Goal: Task Accomplishment & Management: Manage account settings

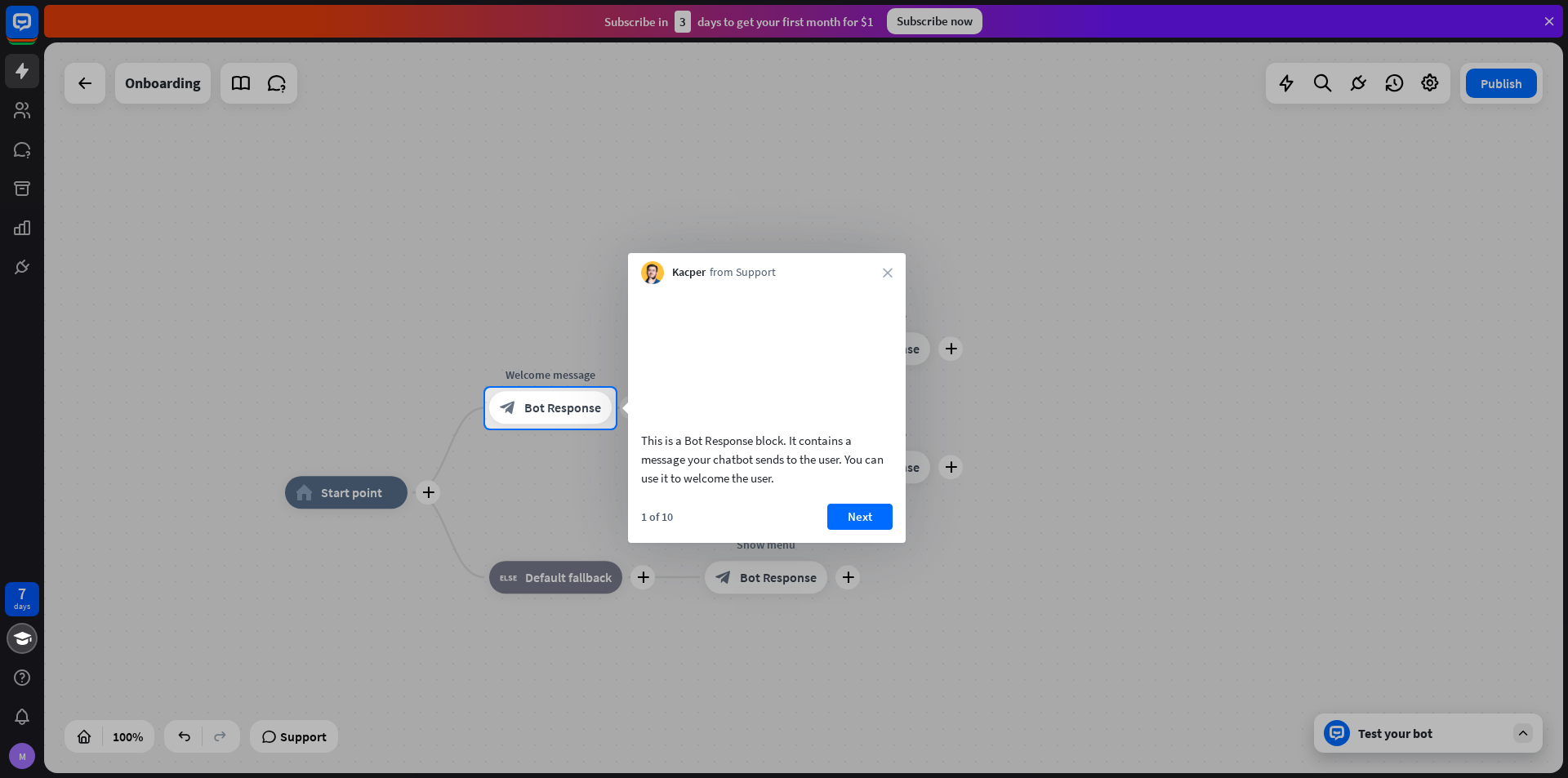
drag, startPoint x: 646, startPoint y: 463, endPoint x: 776, endPoint y: 492, distance: 133.2
click at [758, 481] on div "This is a Bot Response block. It contains a message your chatbot sends to the u…" at bounding box center [766, 459] width 251 height 57
drag, startPoint x: 779, startPoint y: 497, endPoint x: 691, endPoint y: 461, distance: 95.1
click at [691, 461] on div "This is a Bot Response block. It contains a message your chatbot sends to the u…" at bounding box center [766, 459] width 251 height 57
click at [717, 471] on div "This is a Bot Response block. It contains a message your chatbot sends to the u…" at bounding box center [766, 459] width 251 height 57
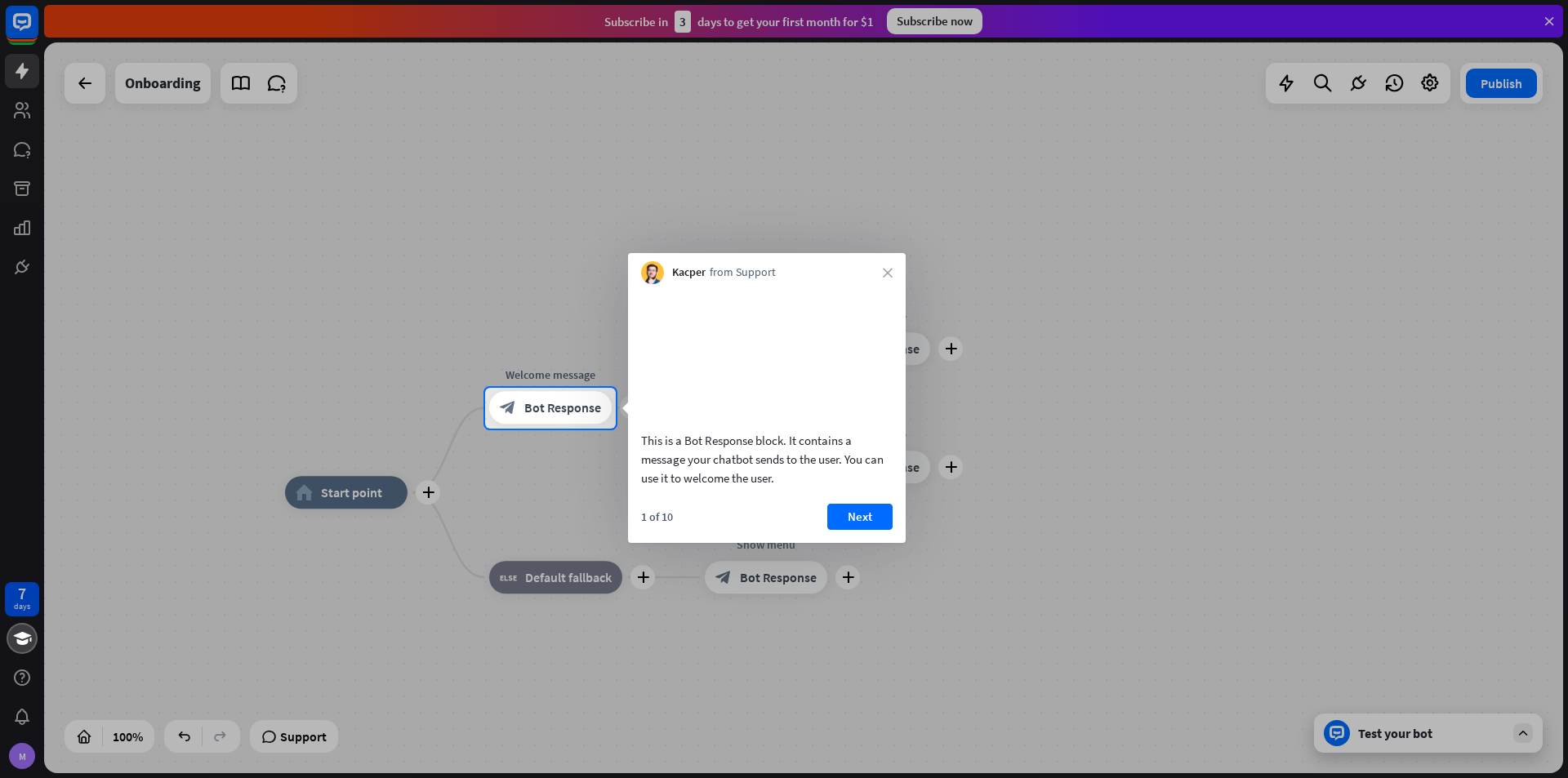
click at [717, 471] on div "This is a Bot Response block. It contains a message your chatbot sends to the u…" at bounding box center [766, 459] width 251 height 57
click at [750, 488] on div "This is a Bot Response block. It contains a message your chatbot sends to the u…" at bounding box center [766, 459] width 251 height 57
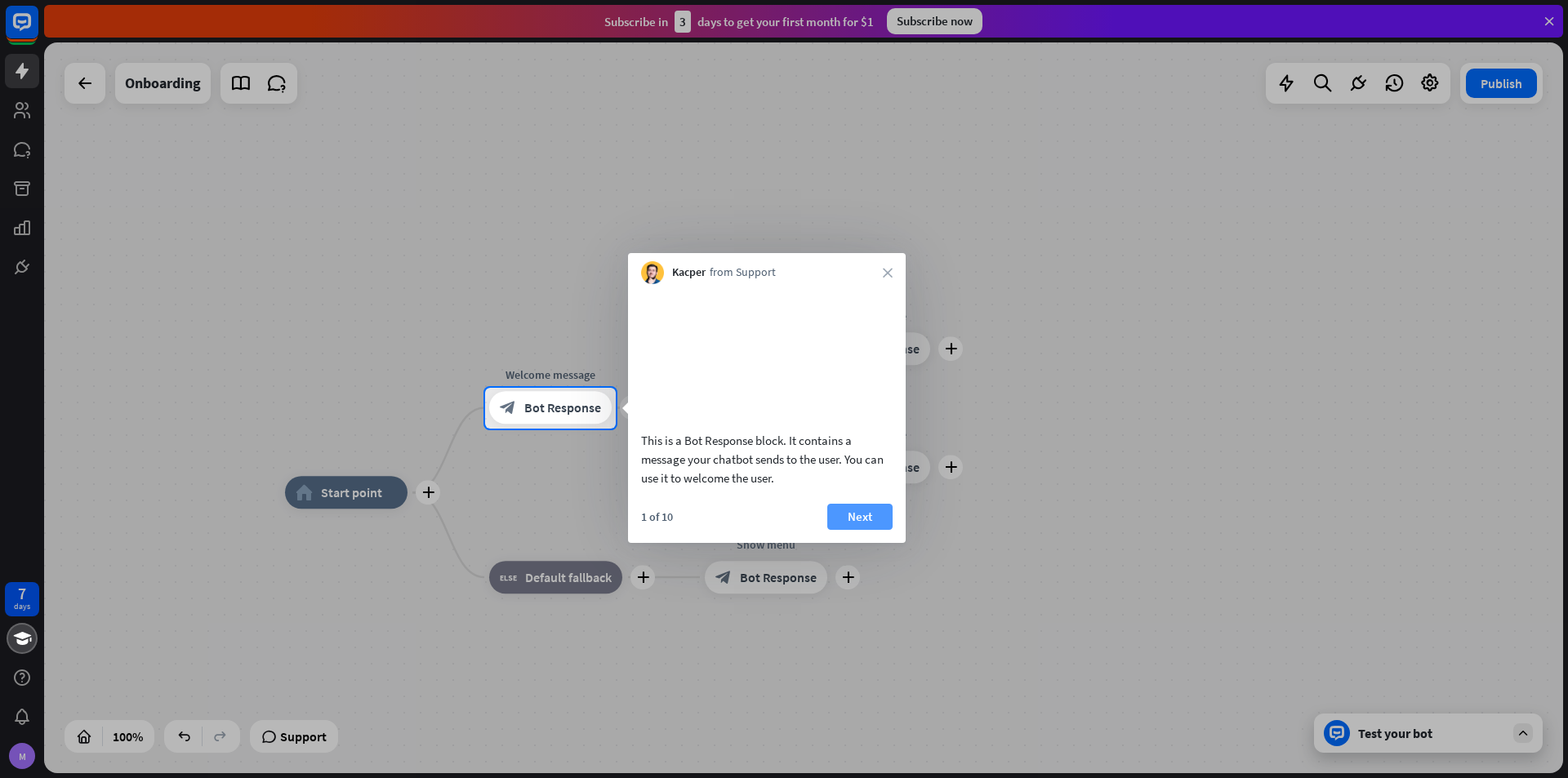
click at [865, 530] on button "Next" at bounding box center [860, 517] width 65 height 27
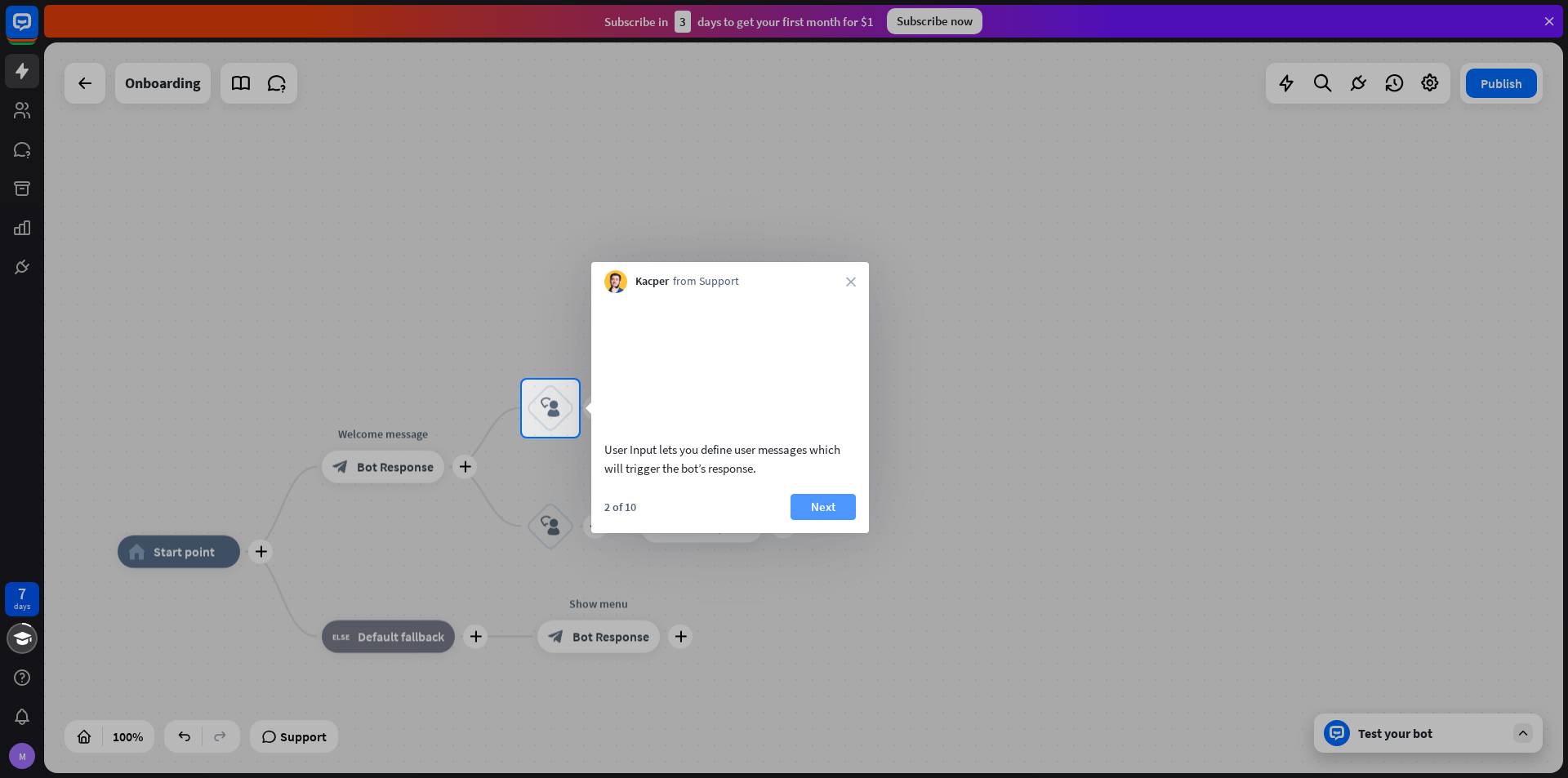
click at [817, 520] on button "Next" at bounding box center [823, 507] width 65 height 27
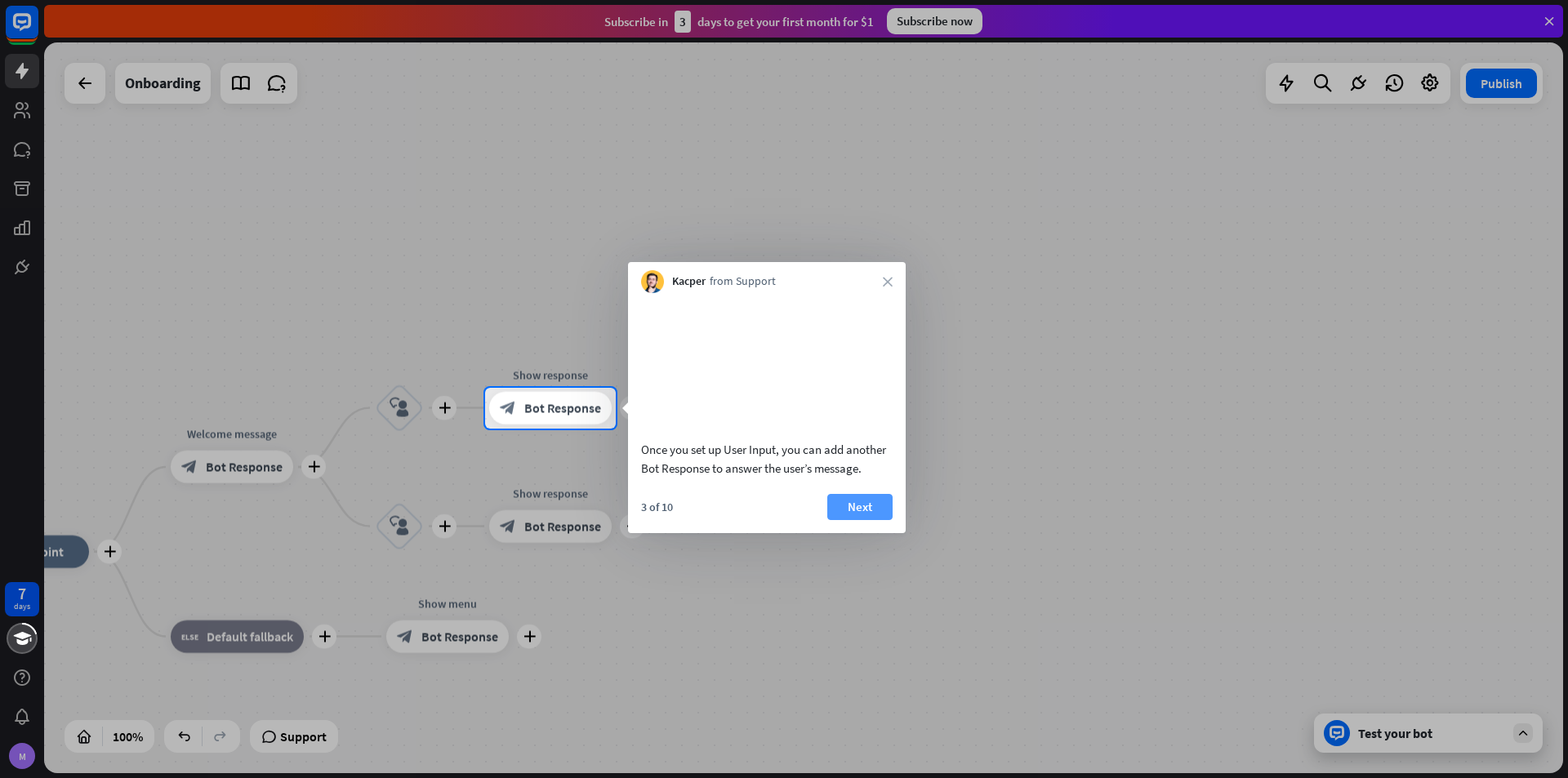
click at [869, 520] on button "Next" at bounding box center [860, 507] width 65 height 27
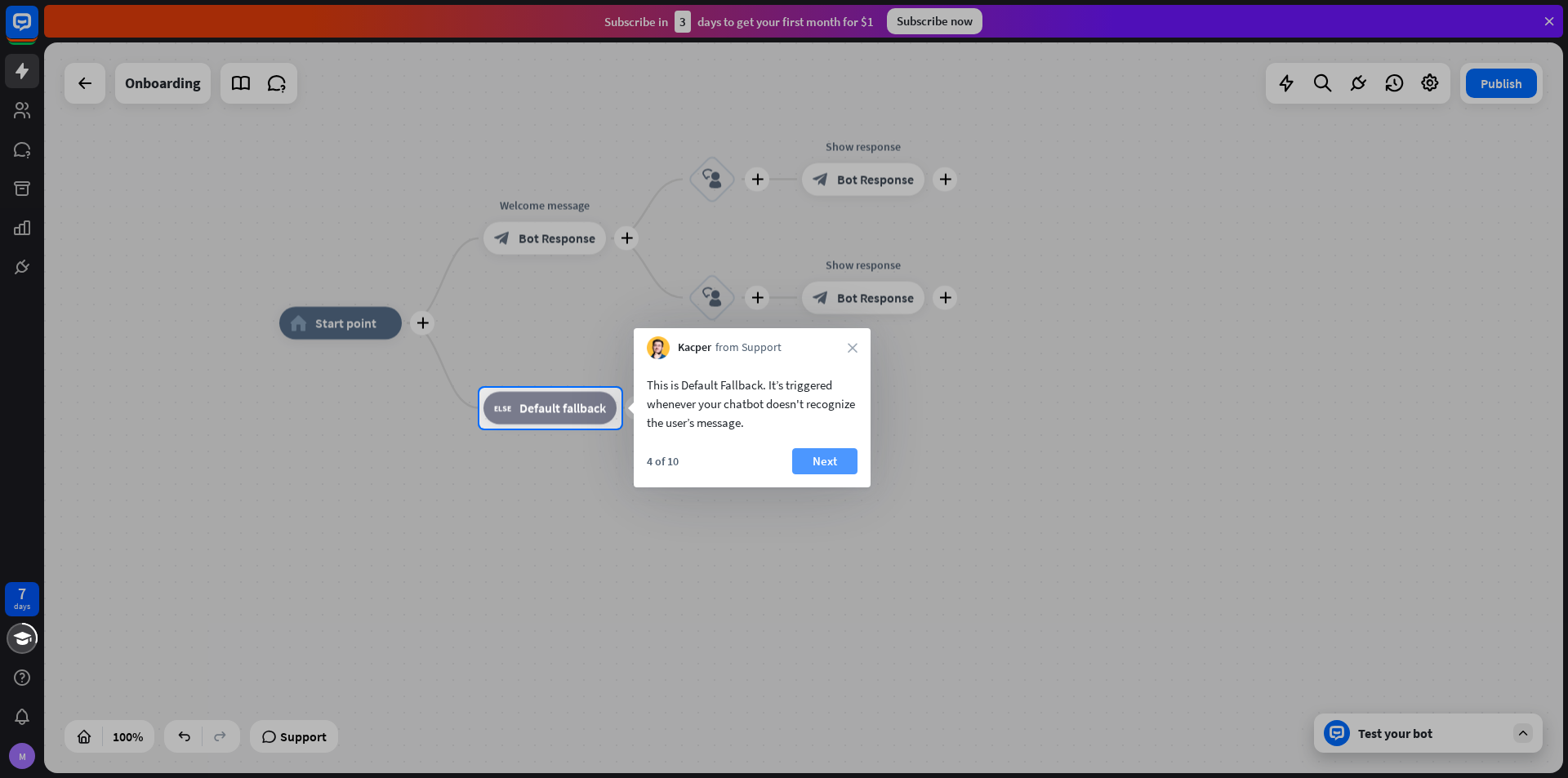
click at [819, 460] on button "Next" at bounding box center [825, 462] width 65 height 27
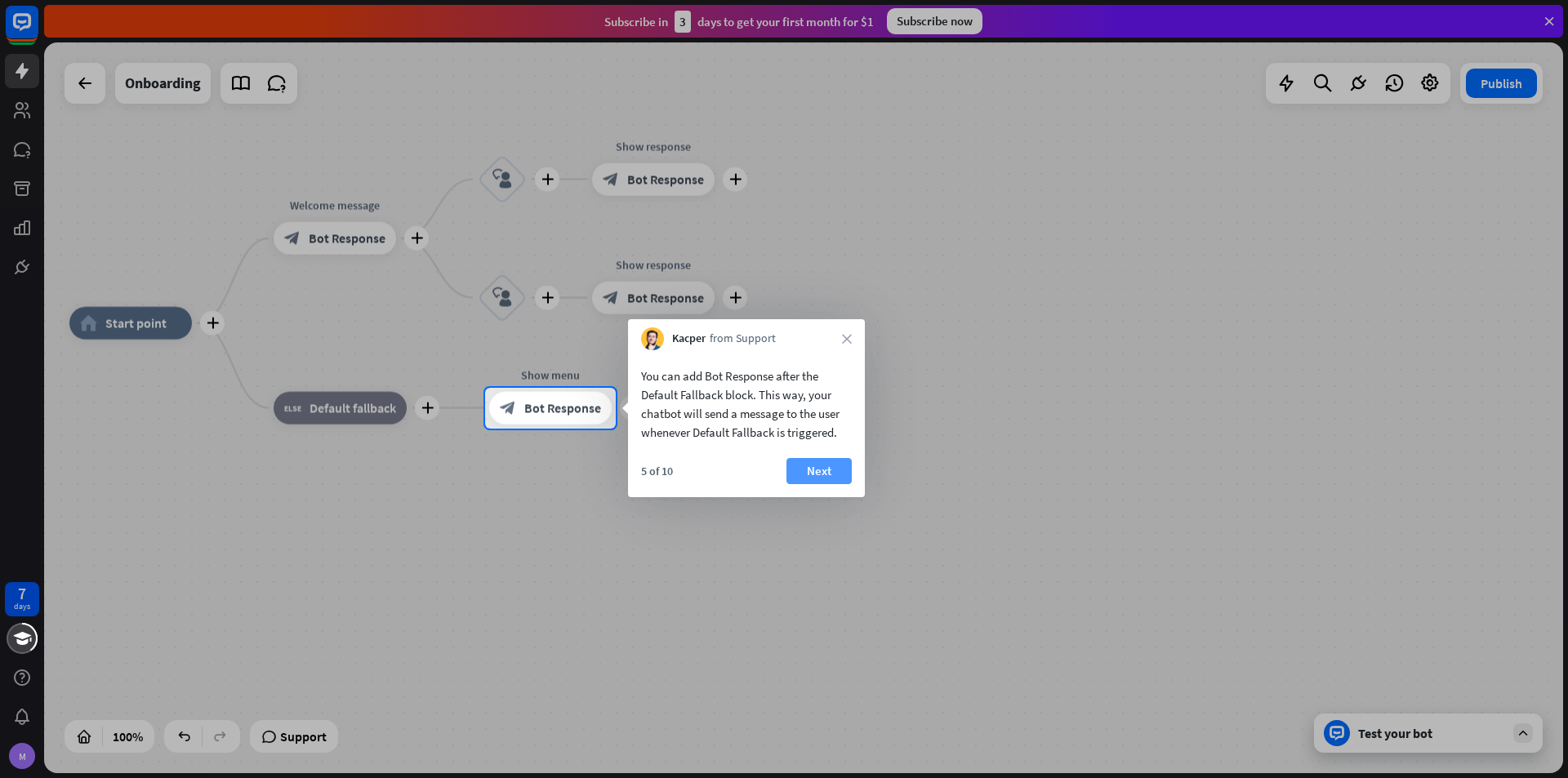
click at [825, 466] on button "Next" at bounding box center [819, 472] width 65 height 27
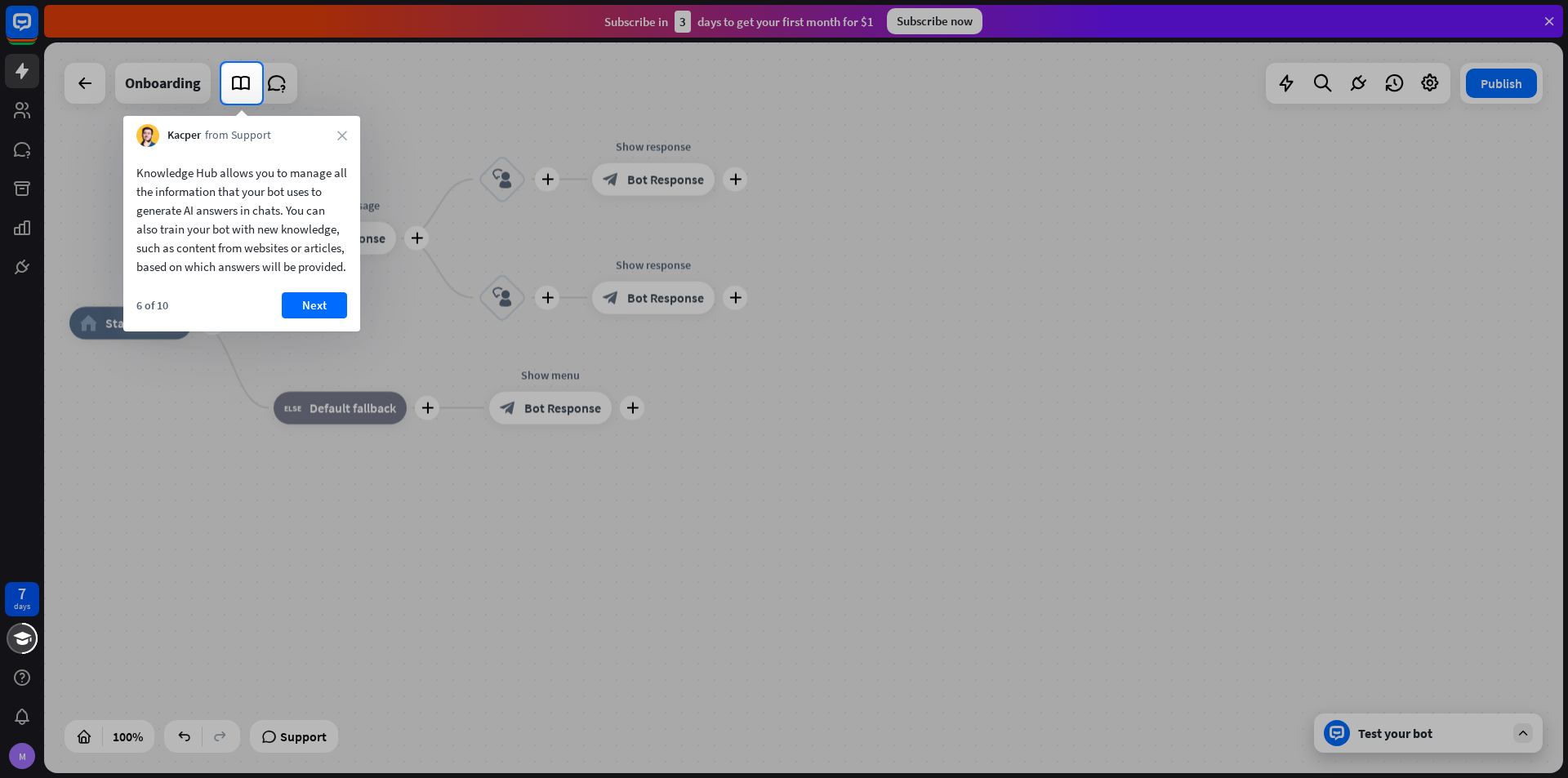
drag, startPoint x: 136, startPoint y: 173, endPoint x: 283, endPoint y: 243, distance: 162.8
click at [283, 243] on div "Knowledge Hub allows you to manage all the information that your bot uses to ge…" at bounding box center [242, 220] width 211 height 112
click at [242, 196] on div "Knowledge Hub allows you to manage all the information that your bot uses to ge…" at bounding box center [242, 220] width 211 height 112
click at [308, 319] on button "Next" at bounding box center [314, 305] width 65 height 27
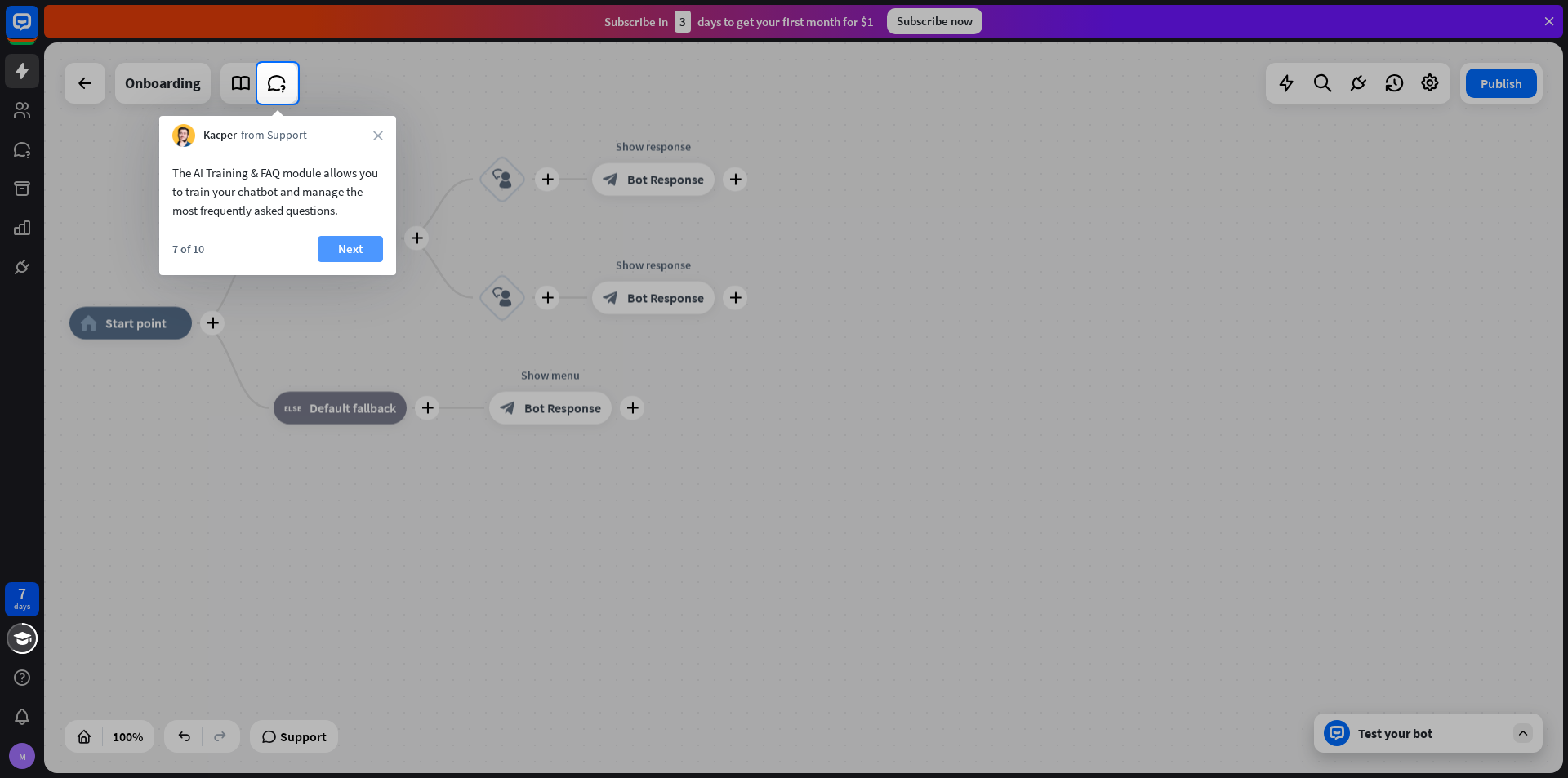
click at [348, 242] on button "Next" at bounding box center [350, 250] width 65 height 27
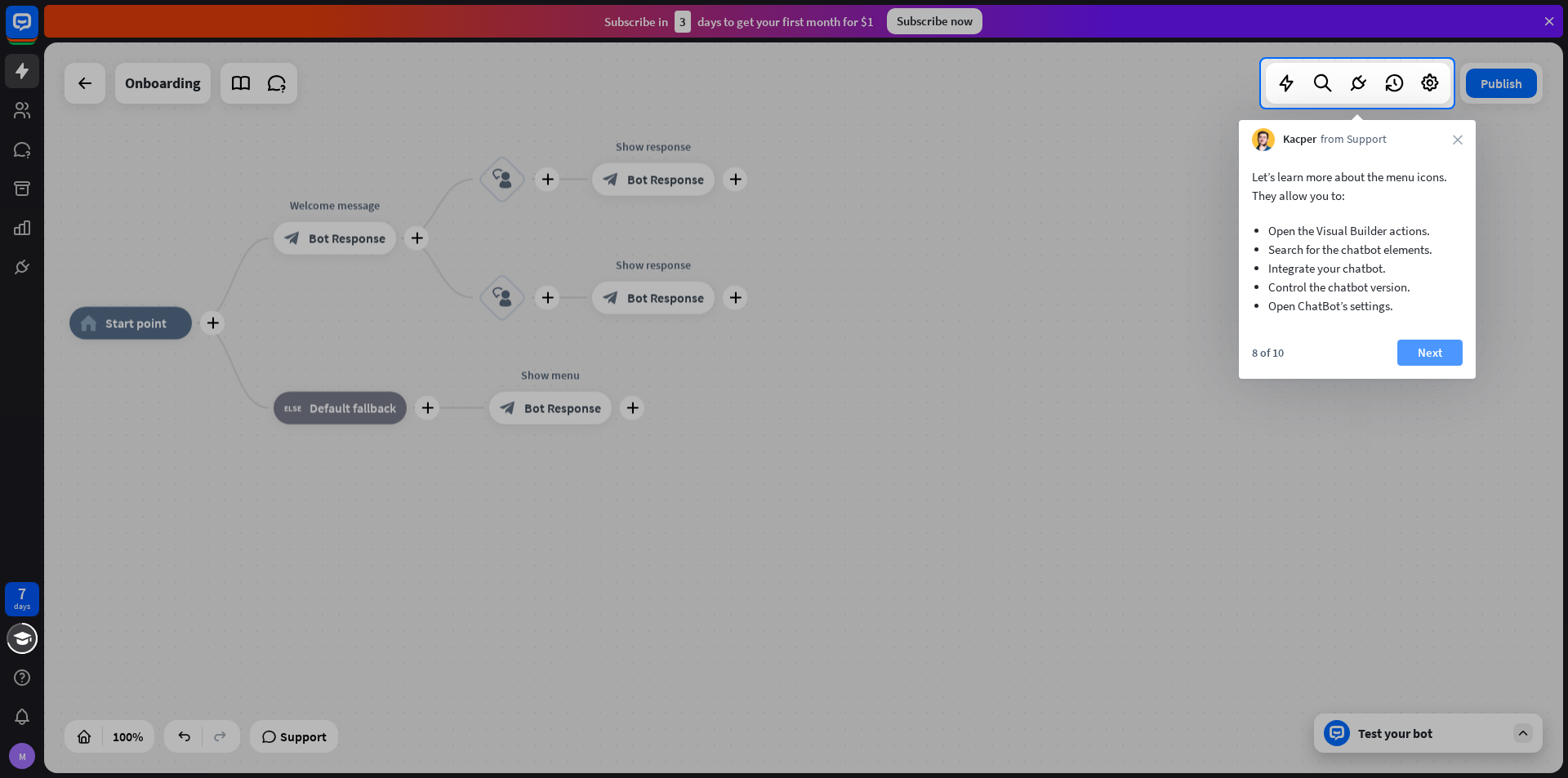
click at [1421, 350] on button "Next" at bounding box center [1430, 353] width 65 height 27
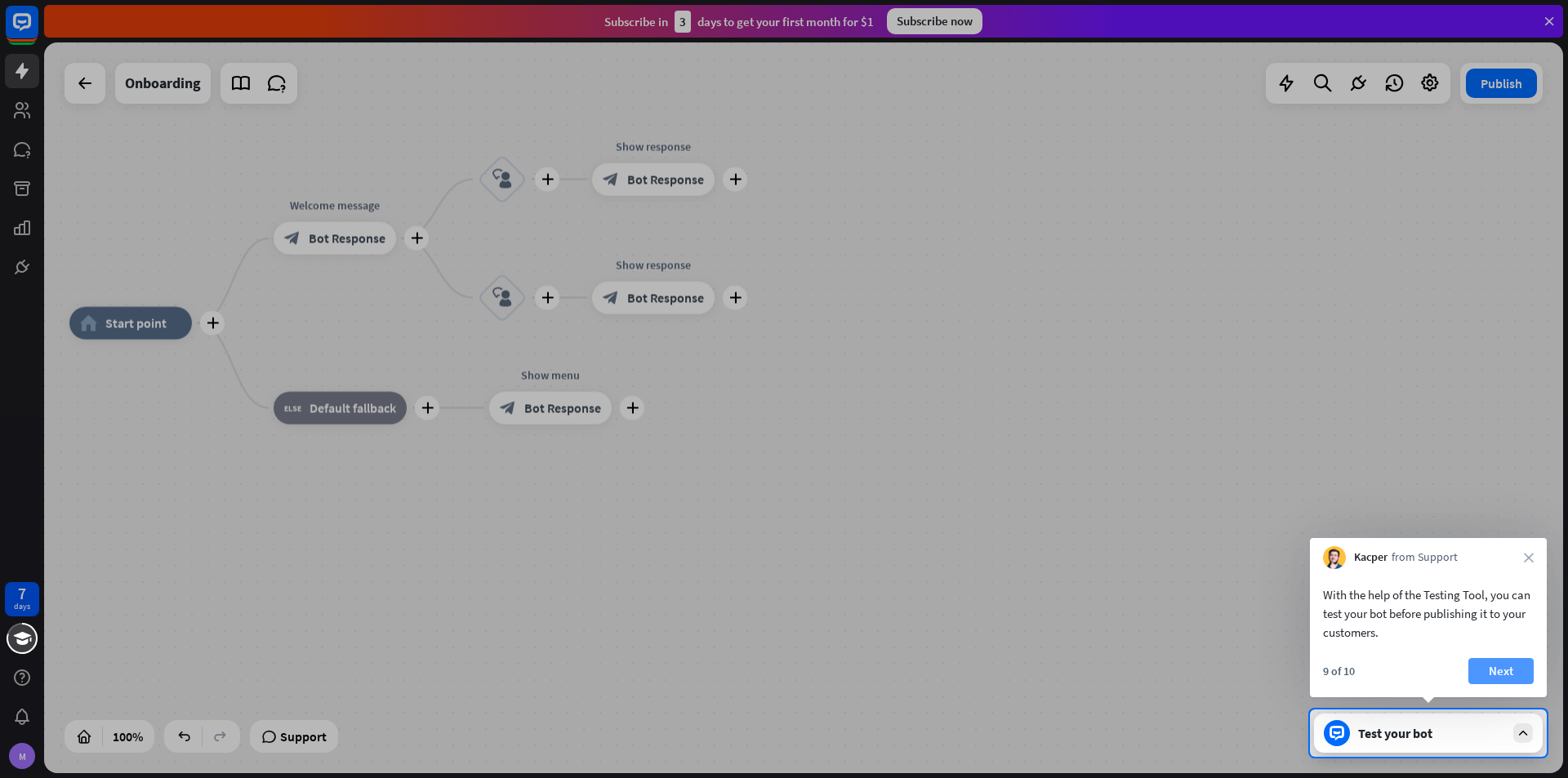
click at [1507, 663] on button "Next" at bounding box center [1501, 672] width 65 height 27
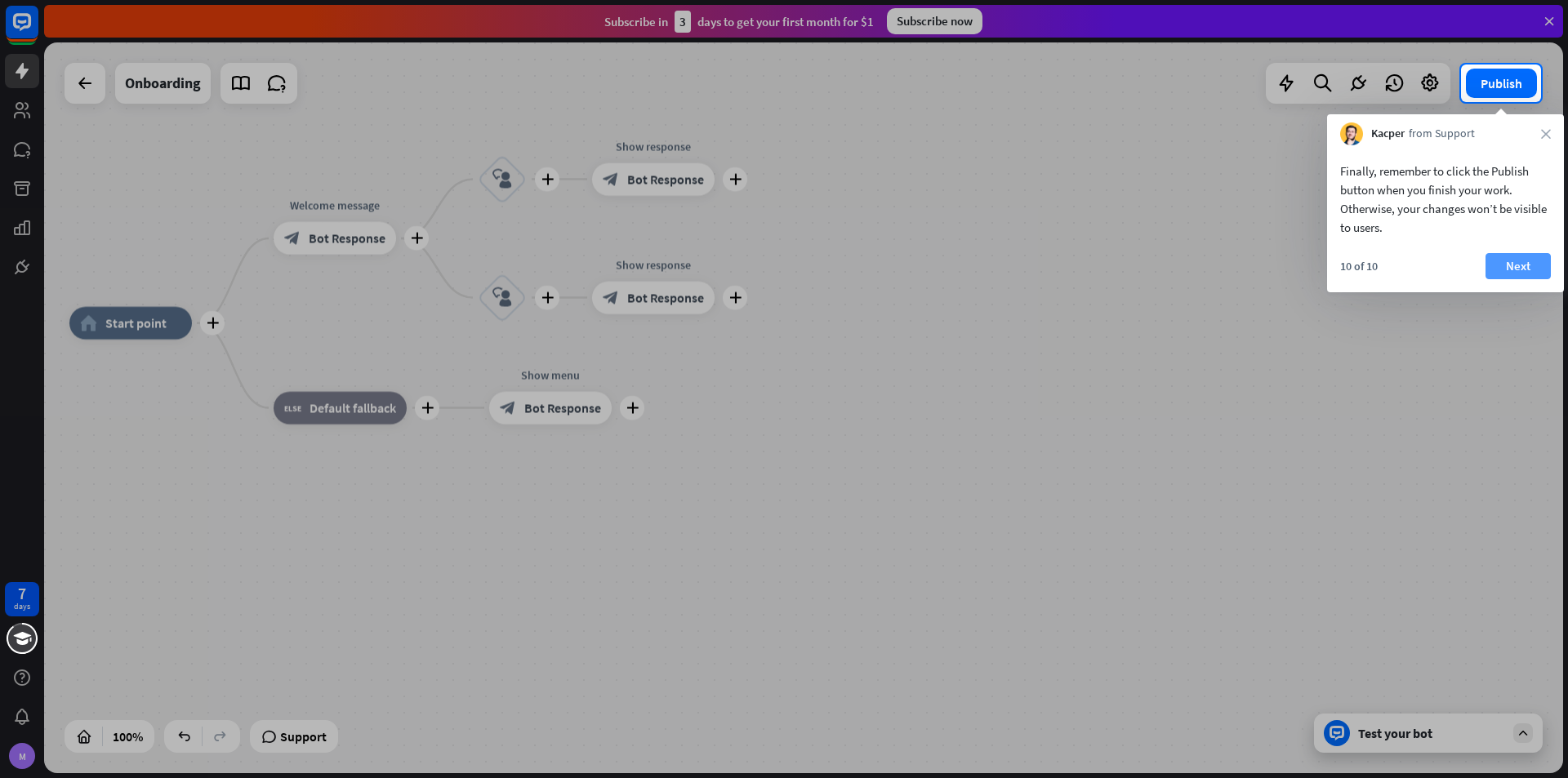
click at [1522, 269] on button "Next" at bounding box center [1518, 266] width 65 height 27
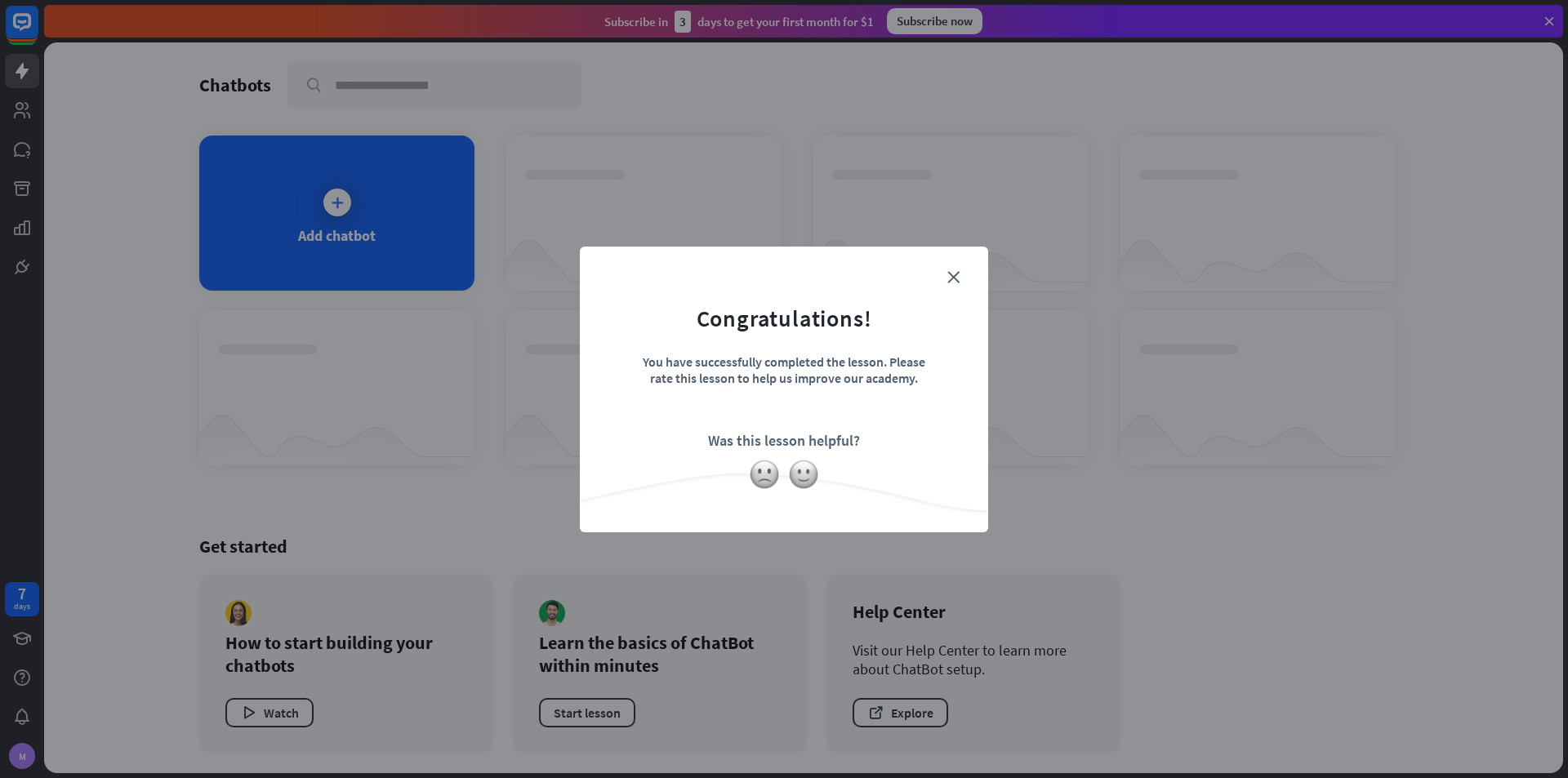
drag, startPoint x: 702, startPoint y: 323, endPoint x: 818, endPoint y: 323, distance: 116.0
click at [818, 323] on div "Congratulations!" at bounding box center [784, 318] width 175 height 29
click at [711, 390] on div "You have successfully completed the lesson. Please rate this lesson to help us …" at bounding box center [783, 382] width 286 height 58
drag, startPoint x: 644, startPoint y: 364, endPoint x: 787, endPoint y: 377, distance: 143.6
click at [787, 377] on div "You have successfully completed the lesson. Please rate this lesson to help us …" at bounding box center [783, 382] width 286 height 58
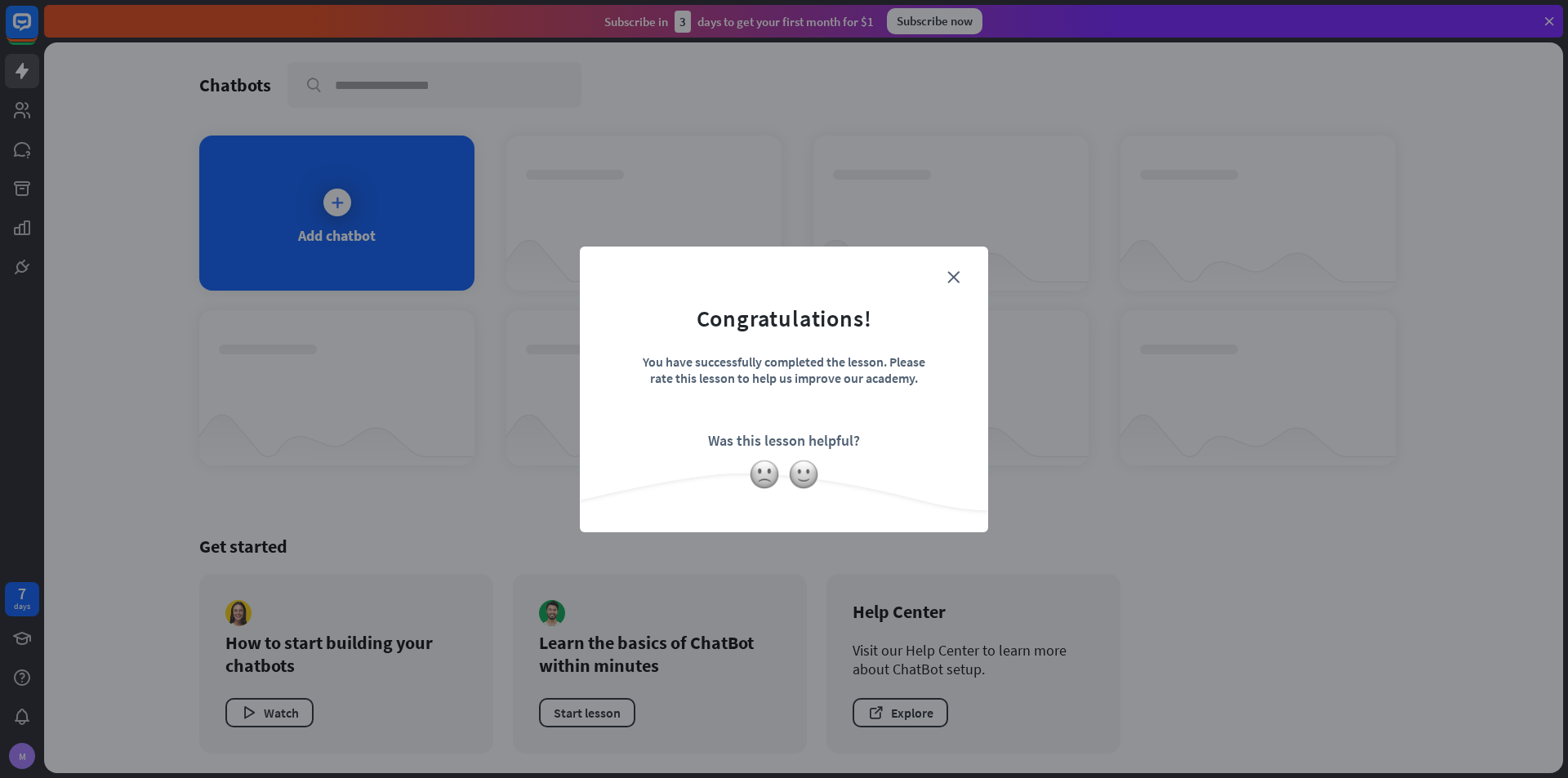
click at [816, 377] on div "You have successfully completed the lesson. Please rate this lesson to help us …" at bounding box center [783, 382] width 286 height 58
drag, startPoint x: 650, startPoint y: 380, endPoint x: 911, endPoint y: 385, distance: 261.0
click at [911, 385] on div "You have successfully completed the lesson. Please rate this lesson to help us …" at bounding box center [783, 382] width 286 height 58
click at [919, 385] on div "You have successfully completed the lesson. Please rate this lesson to help us …" at bounding box center [783, 382] width 286 height 58
drag, startPoint x: 853, startPoint y: 379, endPoint x: 627, endPoint y: 361, distance: 226.7
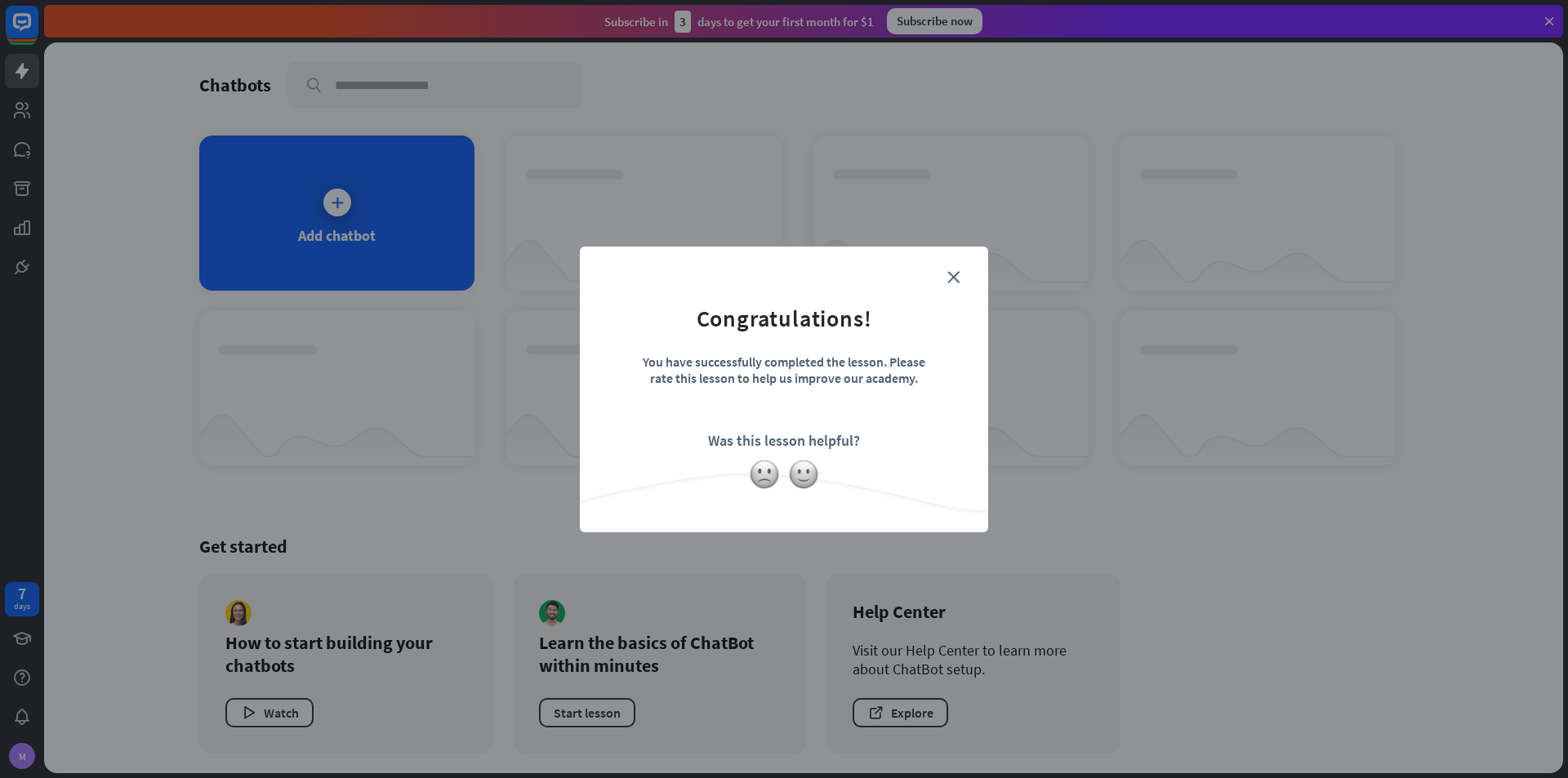
click at [627, 361] on form "Congratulations! You have successfully completed the lesson. Please rate this l…" at bounding box center [783, 365] width 367 height 196
click at [617, 331] on div at bounding box center [617, 331] width 0 height 0
click at [824, 354] on div "You have successfully completed the lesson. Please rate this lesson to help us …" at bounding box center [783, 382] width 286 height 58
drag, startPoint x: 705, startPoint y: 442, endPoint x: 872, endPoint y: 443, distance: 167.0
click at [872, 443] on form "Congratulations! You have successfully completed the lesson. Please rate this l…" at bounding box center [783, 365] width 367 height 196
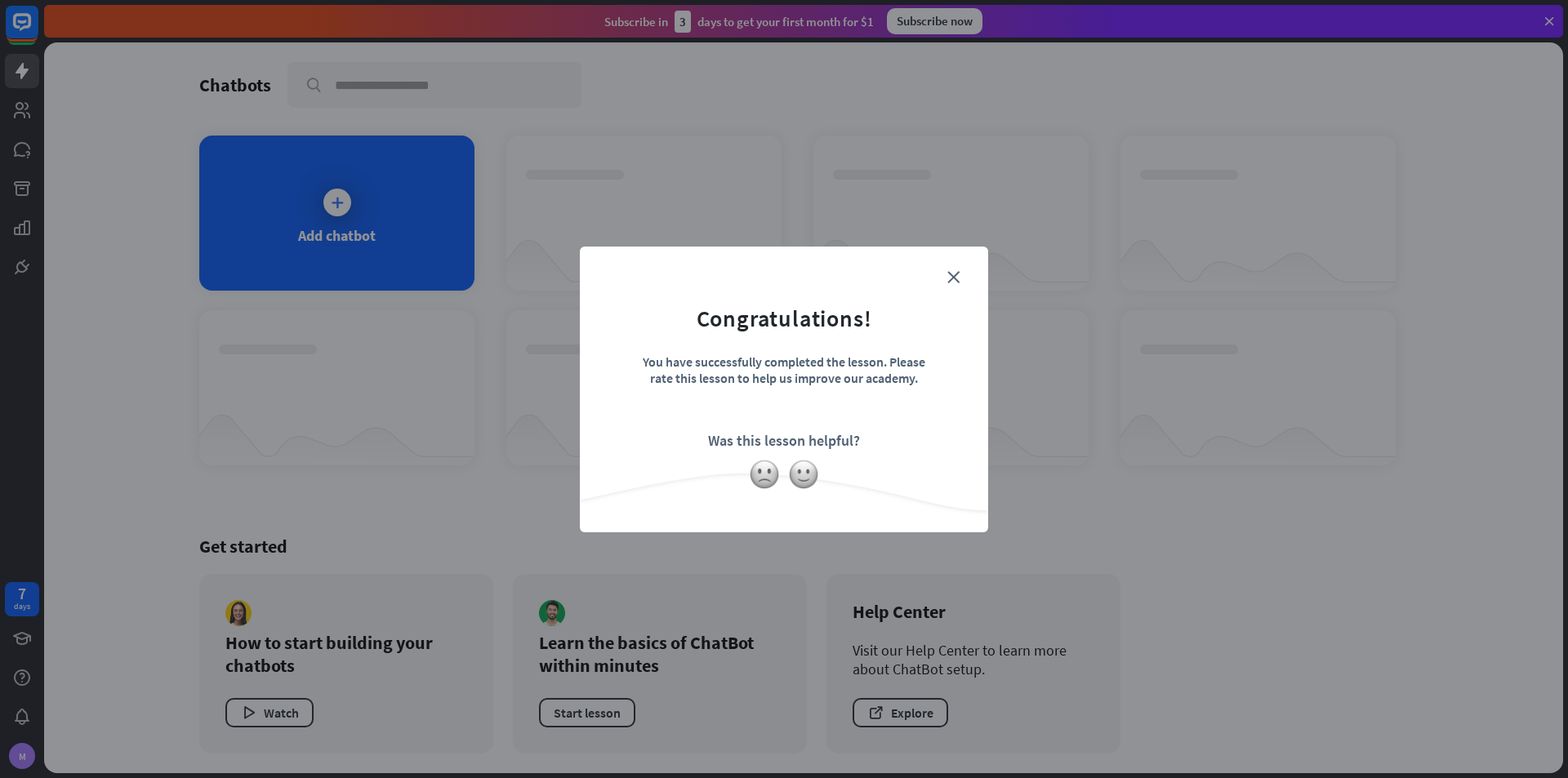
click at [862, 451] on div at bounding box center [862, 451] width 0 height 0
click at [802, 478] on img at bounding box center [803, 474] width 31 height 31
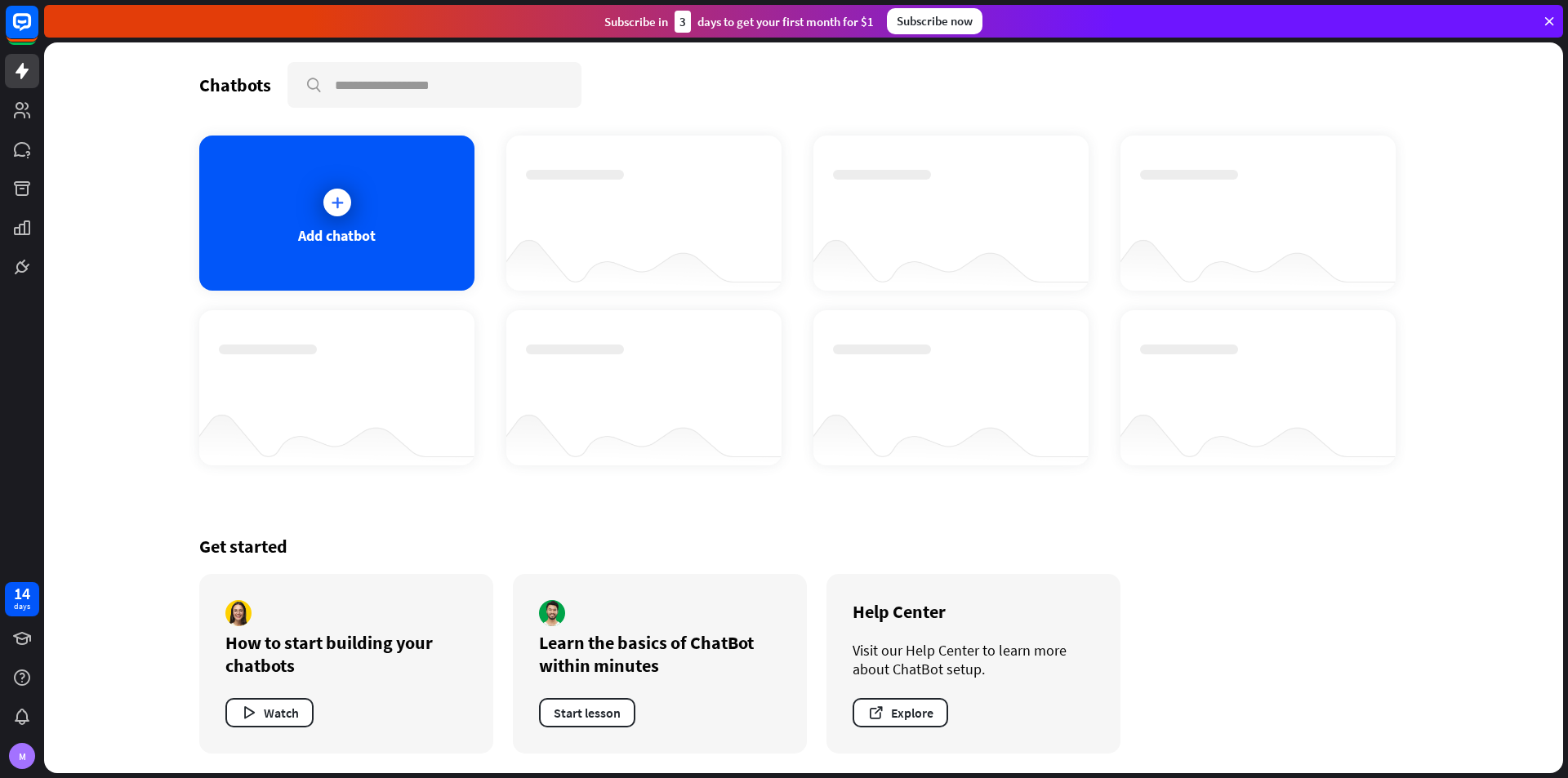
click at [127, 231] on div "Chatbots search Add chatbot Get started How to start building your chatbots Wat…" at bounding box center [803, 408] width 1518 height 731
click at [816, 524] on div "Get started How to start building your chatbots Watch Learn the basics of ChatB…" at bounding box center [803, 644] width 1209 height 258
click at [855, 84] on div "Chatbots search" at bounding box center [803, 85] width 1209 height 46
drag, startPoint x: 591, startPoint y: 23, endPoint x: 883, endPoint y: 18, distance: 292.0
click at [883, 18] on div "Subscribe [DATE] to get your first month for $1 Subscribe now" at bounding box center [803, 21] width 1518 height 33
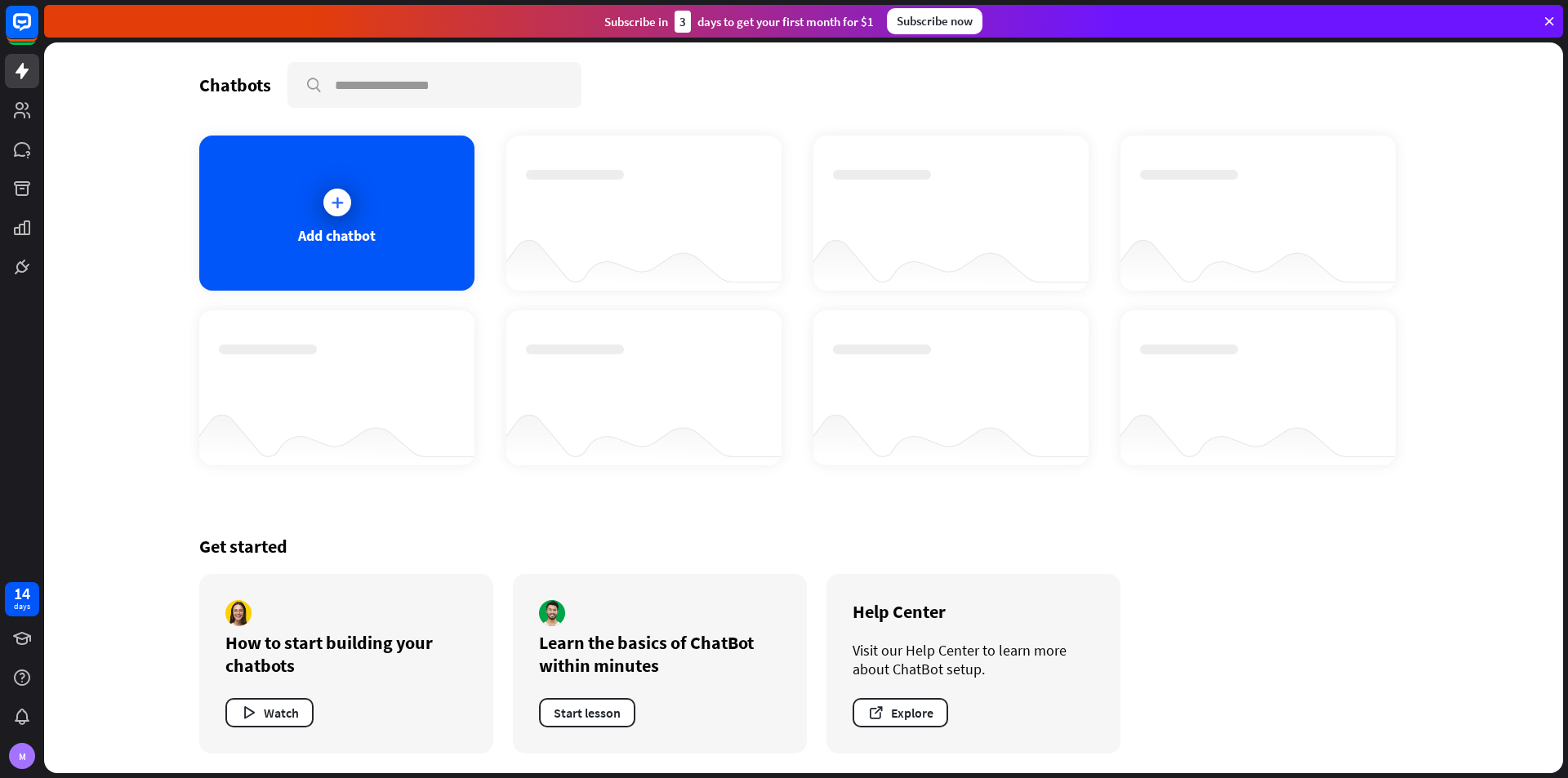
click at [327, 777] on div at bounding box center [163, 778] width 327 height 0
drag, startPoint x: 637, startPoint y: 148, endPoint x: 913, endPoint y: 119, distance: 277.5
click at [327, 777] on div at bounding box center [163, 778] width 327 height 0
click at [1024, 98] on div "Chatbots search" at bounding box center [803, 85] width 1209 height 46
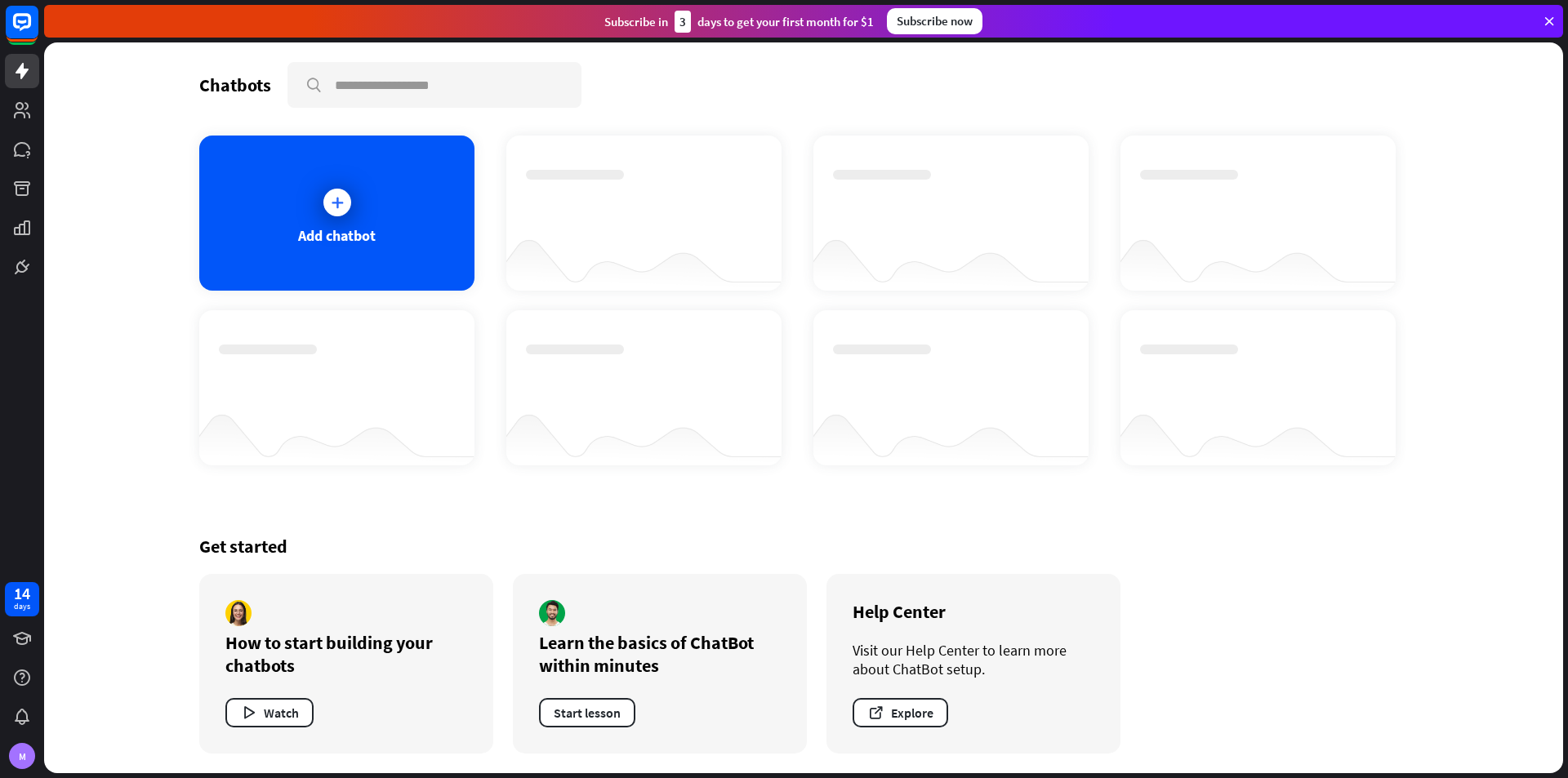
click at [1553, 19] on icon at bounding box center [1549, 21] width 15 height 15
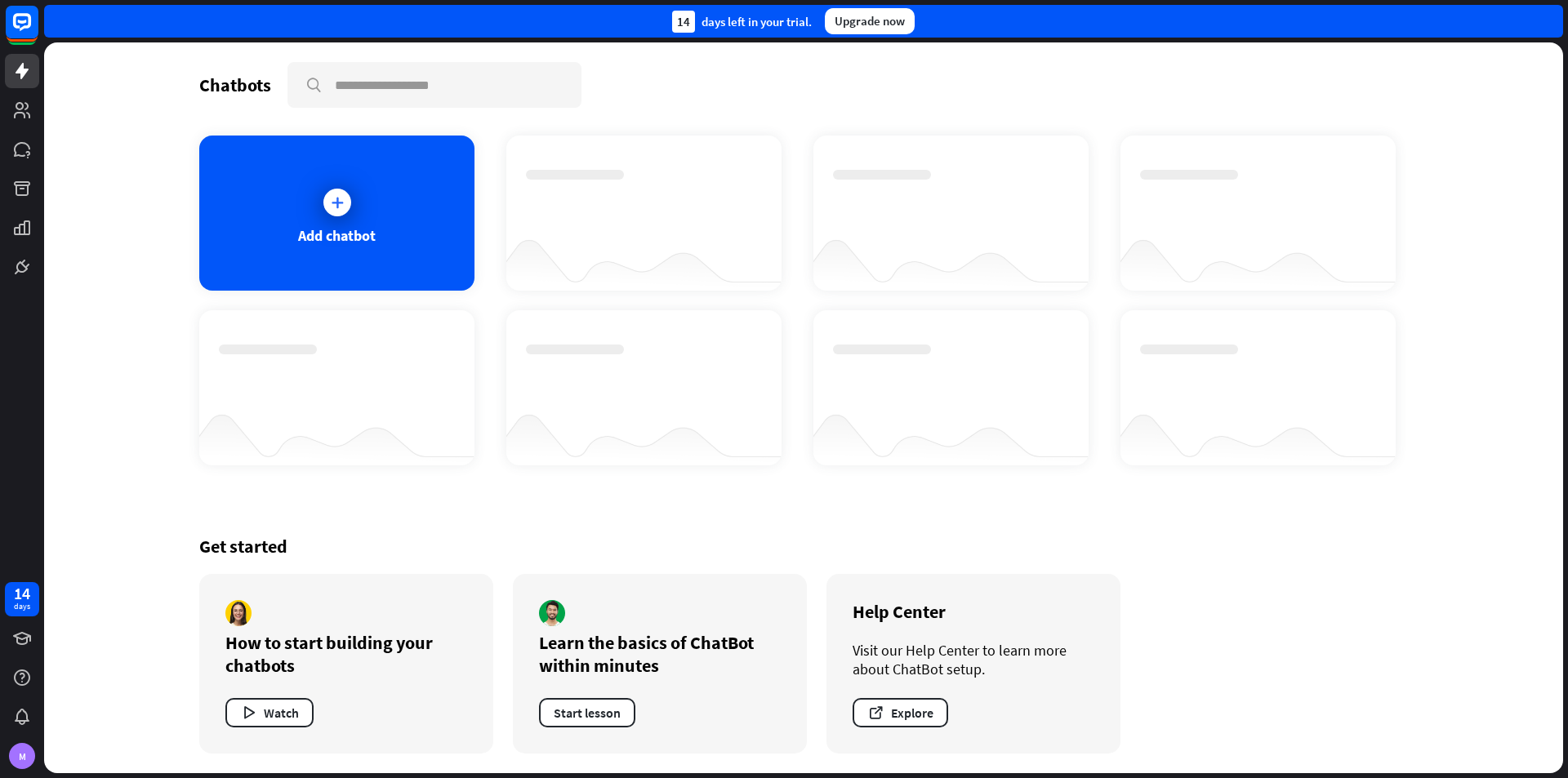
drag, startPoint x: 577, startPoint y: 19, endPoint x: 965, endPoint y: 21, distance: 388.0
click at [965, 21] on div "14 days left in your trial. Upgrade now" at bounding box center [803, 21] width 1518 height 33
click at [954, 30] on div at bounding box center [954, 30] width 0 height 0
click at [327, 777] on div at bounding box center [163, 778] width 327 height 0
drag, startPoint x: 681, startPoint y: 128, endPoint x: 942, endPoint y: 122, distance: 261.1
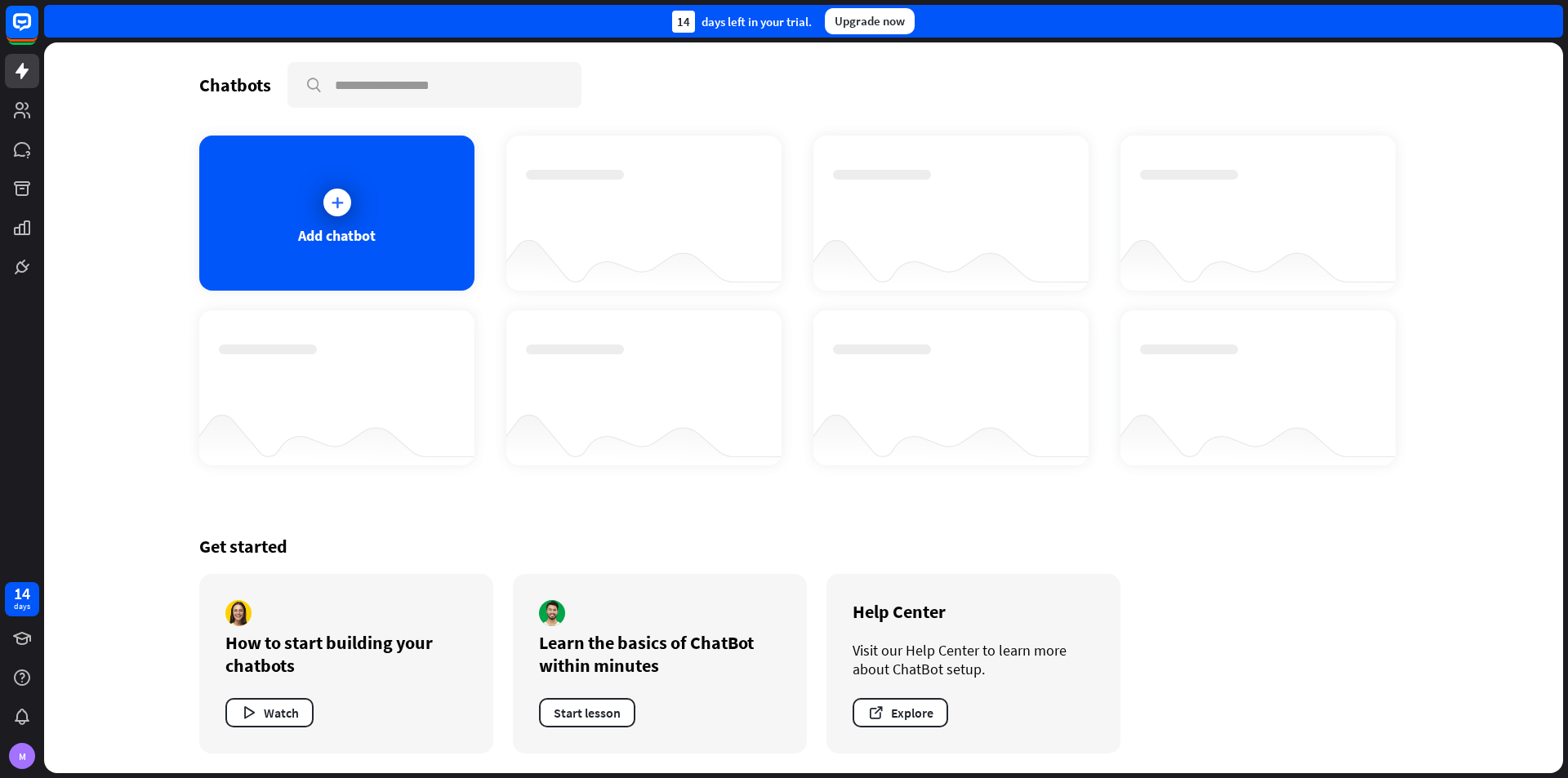
click at [327, 777] on div at bounding box center [163, 778] width 327 height 0
click at [1022, 106] on div "Chatbots search" at bounding box center [803, 85] width 1209 height 46
click at [861, 13] on div "Upgrade now" at bounding box center [869, 21] width 89 height 27
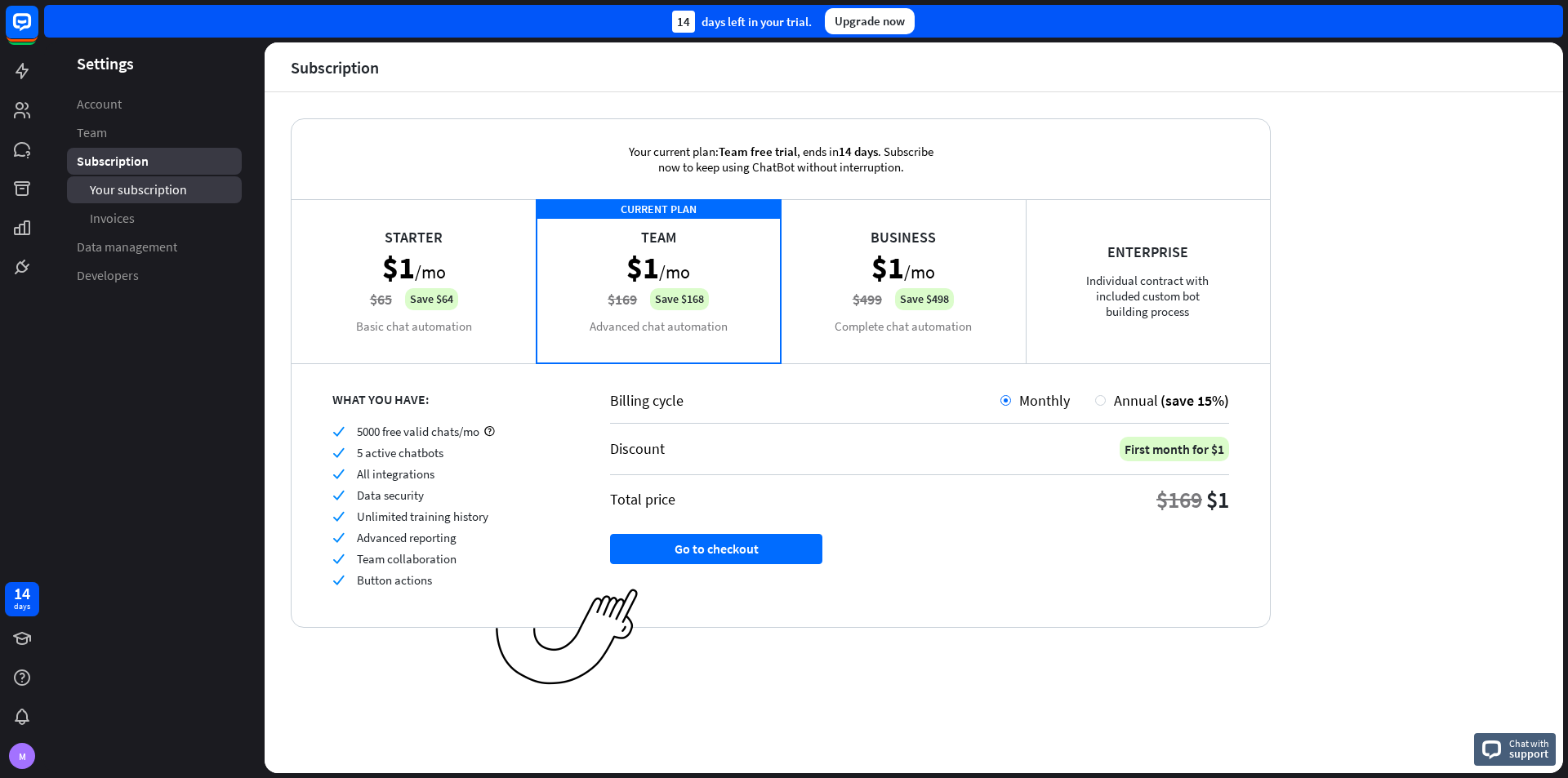
click at [150, 192] on span "Your subscription" at bounding box center [138, 189] width 97 height 17
click at [115, 159] on span "Subscription" at bounding box center [112, 161] width 71 height 17
drag, startPoint x: 417, startPoint y: 110, endPoint x: 554, endPoint y: 141, distance: 140.5
click at [555, 141] on div "Your current plan: Team free trial , ends [DATE] . Subscribe now to keep using …" at bounding box center [913, 433] width 1298 height 682
click at [544, 139] on div "Your current plan: Team free trial , ends [DATE] . Subscribe now to keep using …" at bounding box center [780, 159] width 978 height 80
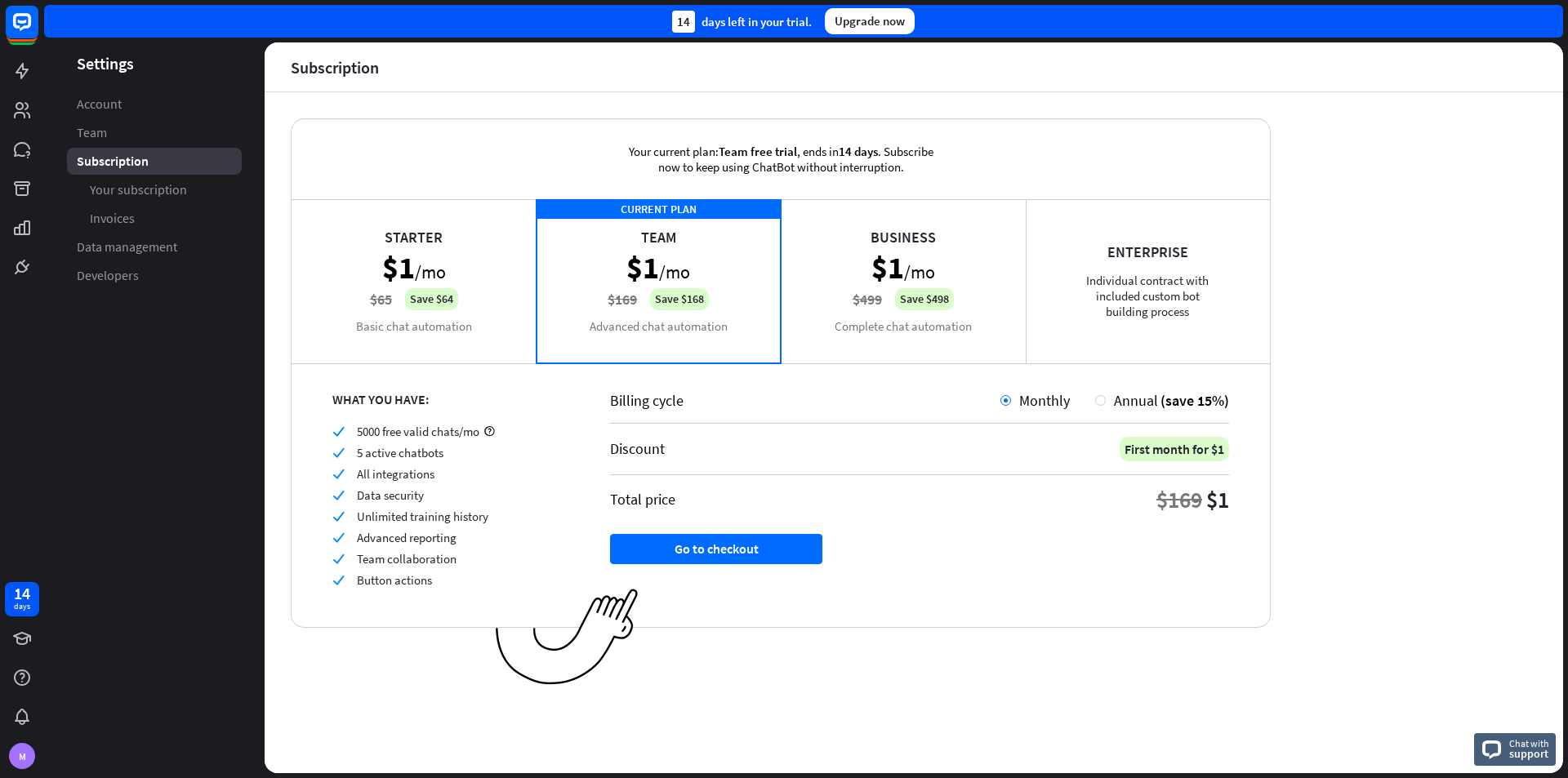
drag, startPoint x: 282, startPoint y: 59, endPoint x: 1144, endPoint y: 618, distance: 1027.4
click at [1217, 637] on div "Subscription Your current plan: Team free trial , ends [DATE] . Subscribe now t…" at bounding box center [913, 408] width 1298 height 731
click at [576, 73] on header "Subscription" at bounding box center [913, 66] width 1298 height 49
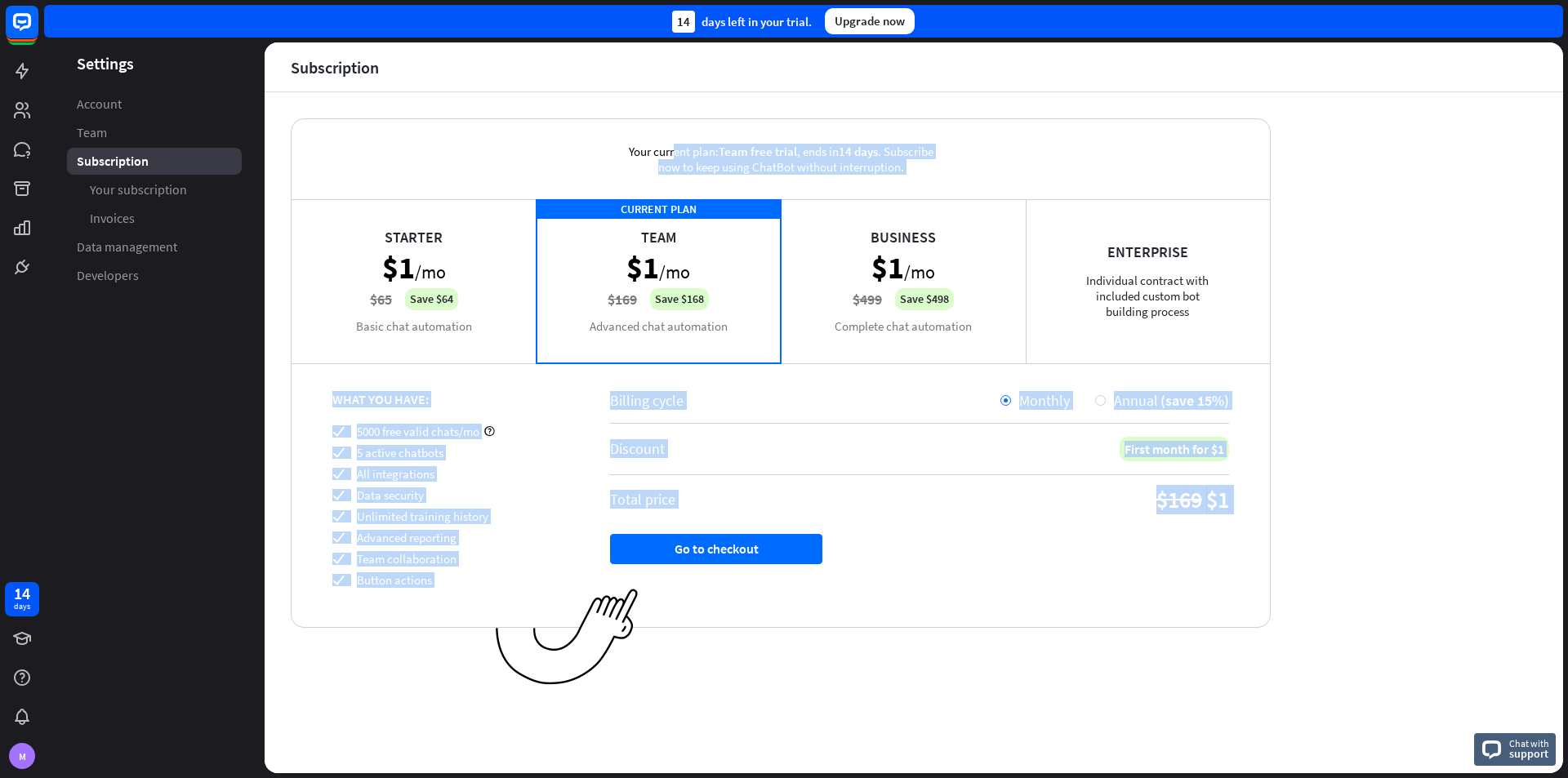
drag, startPoint x: 466, startPoint y: 115, endPoint x: 1115, endPoint y: 602, distance: 811.4
click at [1115, 602] on div "Your current plan: Team free trial , ends [DATE] . Subscribe now to keep using …" at bounding box center [913, 433] width 1298 height 682
click at [1378, 589] on div "Your current plan: Team free trial , ends [DATE] . Subscribe now to keep using …" at bounding box center [913, 433] width 1298 height 682
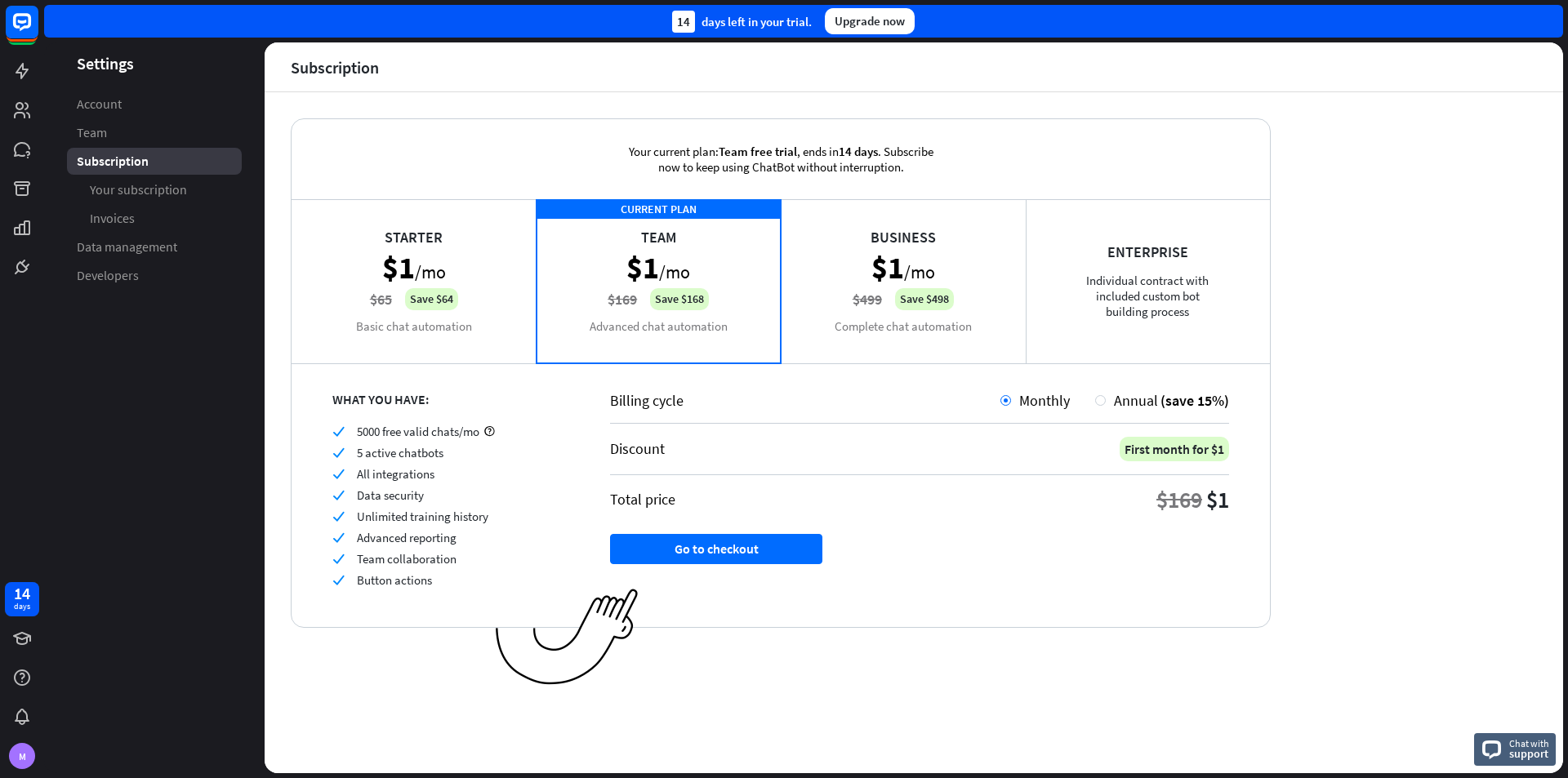
drag, startPoint x: 1198, startPoint y: 565, endPoint x: 1179, endPoint y: 565, distance: 19.0
click at [1197, 565] on div "Billing cycle Monthly Annual (save 15%) Discount First month for $1 Total price…" at bounding box center [919, 495] width 701 height 265
drag, startPoint x: 988, startPoint y: 405, endPoint x: 1068, endPoint y: 400, distance: 80.2
click at [1068, 400] on div "Billing cycle Monthly Annual (save 15%)" at bounding box center [919, 407] width 619 height 33
click at [1057, 368] on div at bounding box center [1057, 368] width 0 height 0
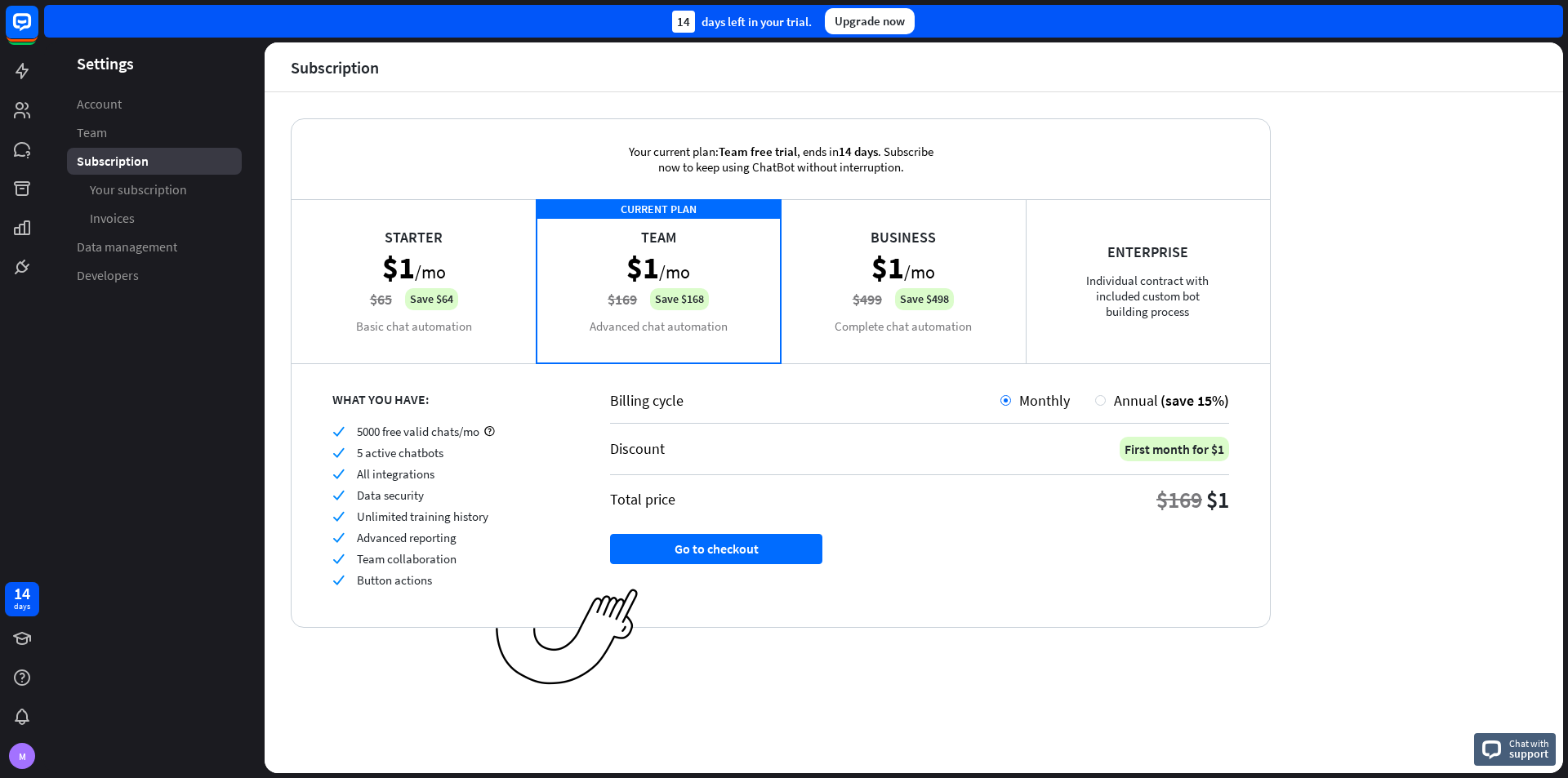
click at [1353, 317] on div "Your current plan: Team free trial , ends [DATE] . Subscribe now to keep using …" at bounding box center [913, 433] width 1298 height 682
